Goal: Check status: Check status

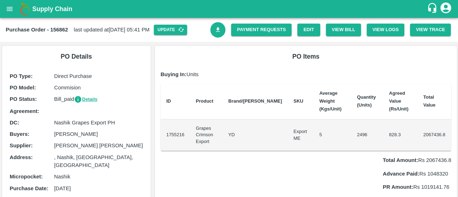
scroll to position [236, 0]
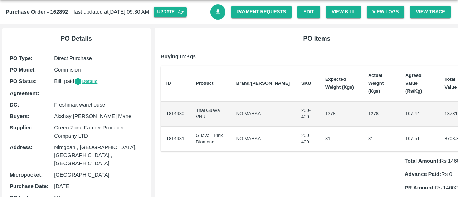
scroll to position [23, 0]
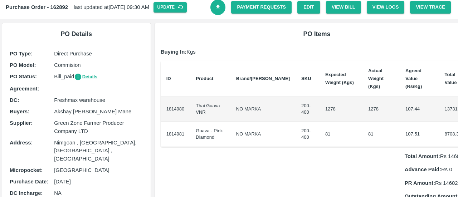
drag, startPoint x: 49, startPoint y: 124, endPoint x: 96, endPoint y: 135, distance: 48.0
click at [96, 135] on div "Supplier : Green Zone Farmer Producer Company LTD" at bounding box center [77, 127] width 134 height 16
copy div "Green Zone Farmer Producer Company LTD"
copy div "Commision"
drag, startPoint x: 53, startPoint y: 65, endPoint x: 81, endPoint y: 67, distance: 27.6
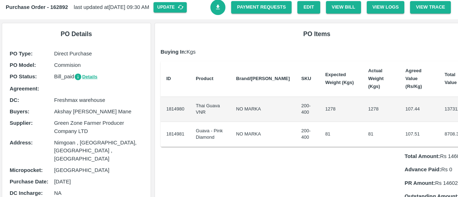
click at [81, 67] on div "PO Model : Commision" at bounding box center [77, 65] width 134 height 8
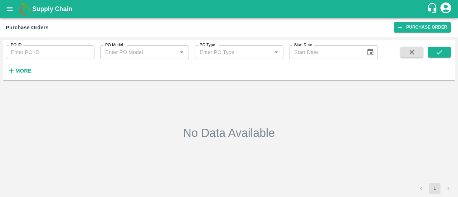
type input "164273"
click at [431, 53] on button "submit" at bounding box center [439, 52] width 23 height 11
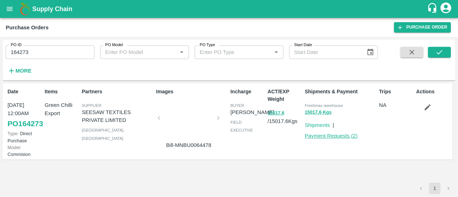
click at [343, 138] on link "Payment Requests ( 2 )" at bounding box center [331, 136] width 53 height 6
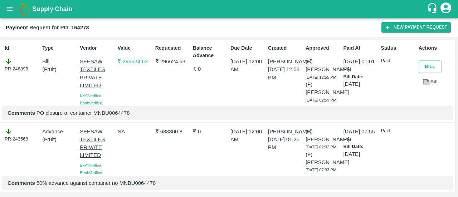
click at [343, 120] on div "Comments PO closure of container MNBU0064478" at bounding box center [228, 113] width 452 height 14
click at [423, 79] on icon at bounding box center [426, 81] width 7 height 5
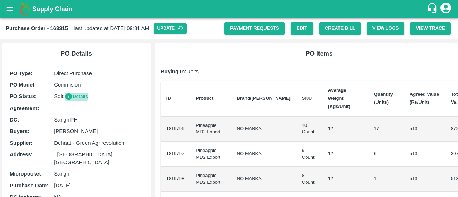
click at [85, 100] on button "Details" at bounding box center [76, 97] width 23 height 8
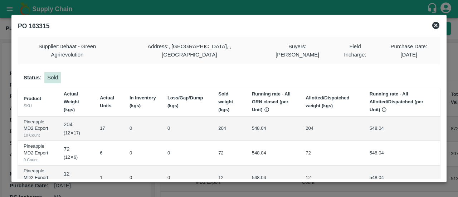
click at [433, 23] on icon at bounding box center [436, 25] width 9 height 9
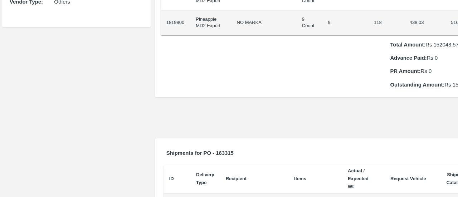
scroll to position [208, 0]
